Goal: Information Seeking & Learning: Learn about a topic

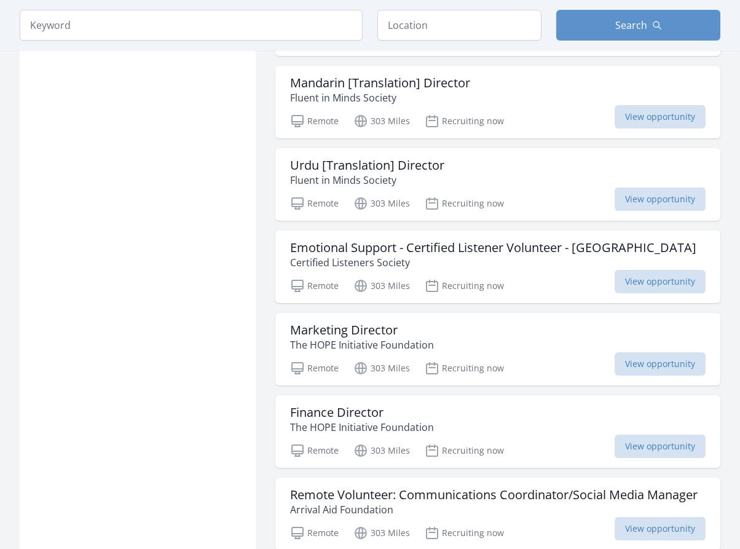
scroll to position [1096, 0]
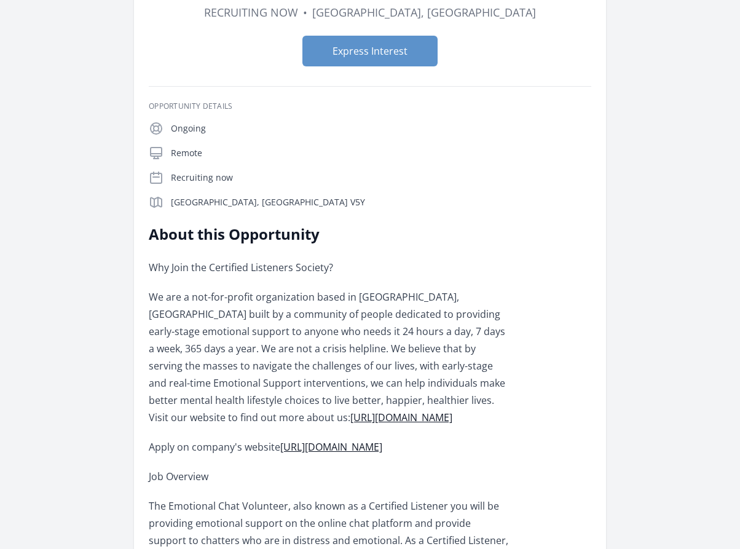
scroll to position [184, 0]
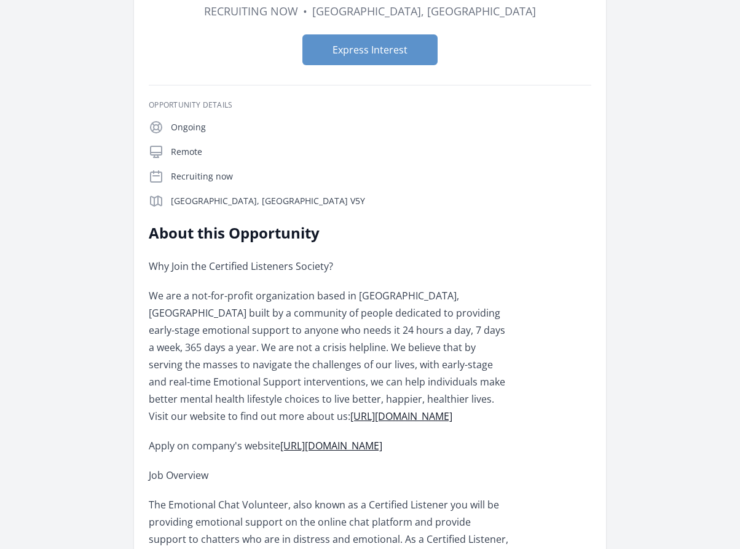
click at [330, 287] on p "We are a not-for-profit organization based in Ontario, Canada built by a commun…" at bounding box center [329, 356] width 360 height 138
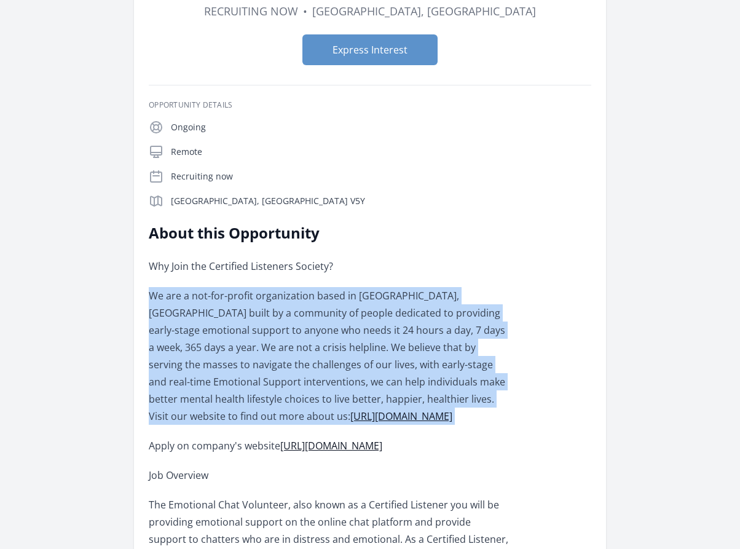
click at [330, 287] on p "We are a not-for-profit organization based in Ontario, Canada built by a commun…" at bounding box center [329, 356] width 360 height 138
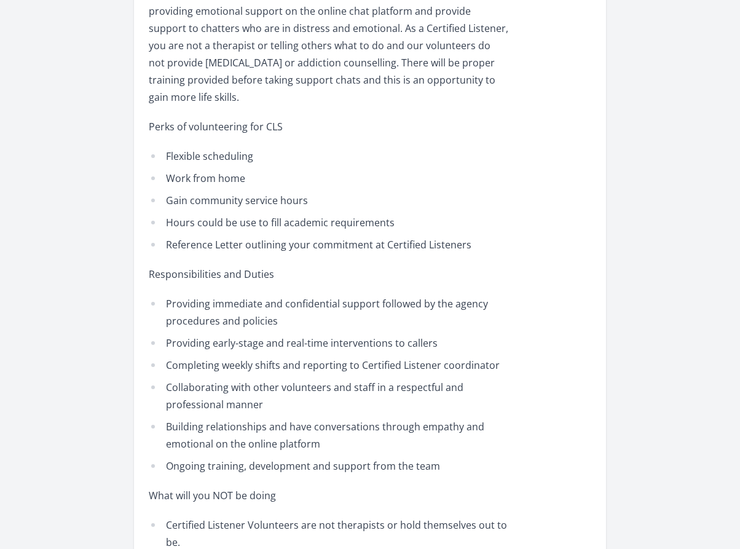
scroll to position [701, 0]
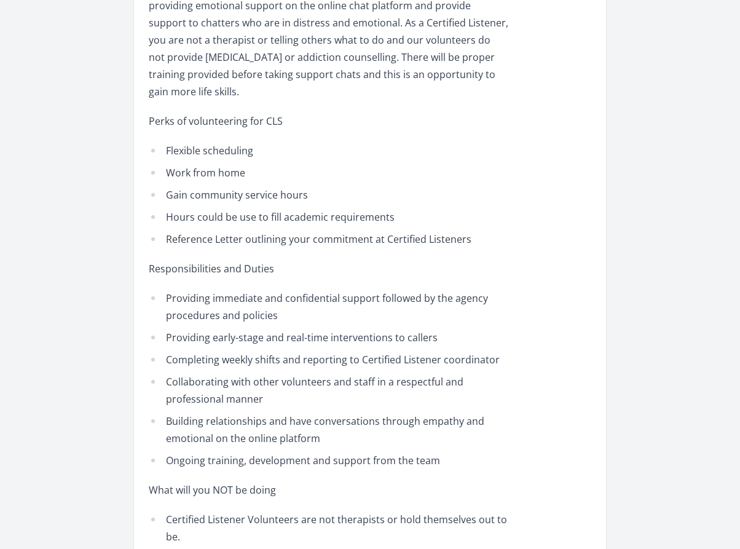
click at [307, 290] on li "Providing immediate and confidential support followed by the agency procedures …" at bounding box center [329, 307] width 360 height 34
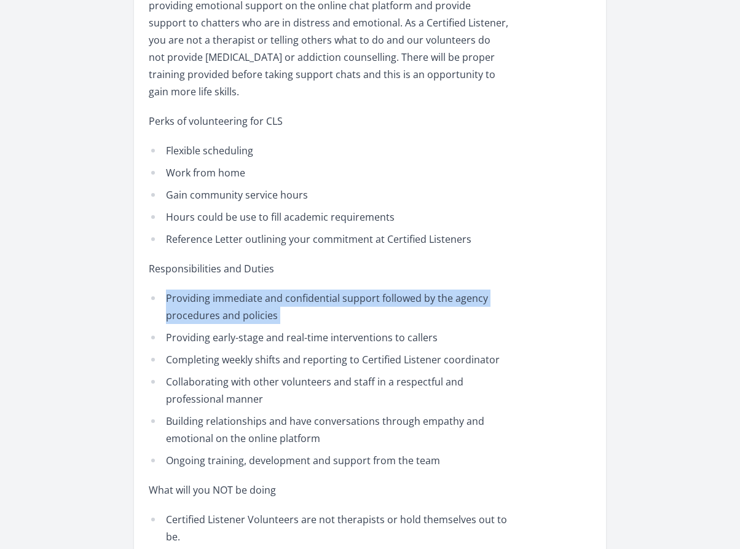
click at [307, 290] on li "Providing immediate and confidential support followed by the agency procedures …" at bounding box center [329, 307] width 360 height 34
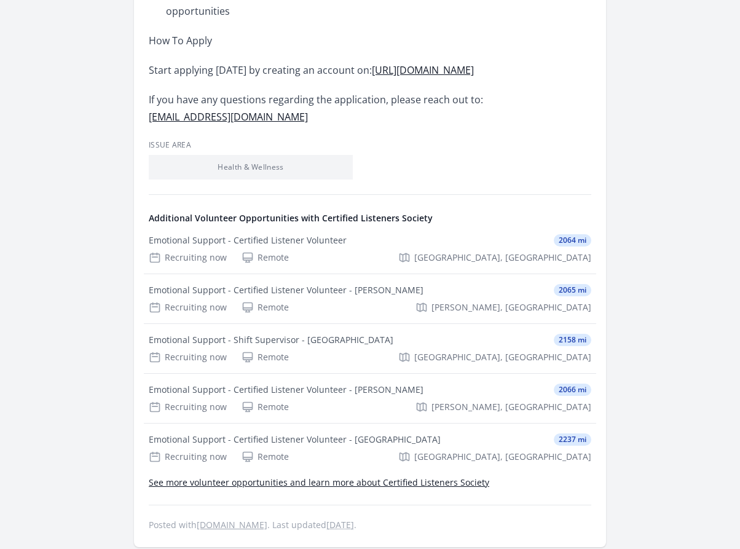
scroll to position [1866, 0]
